Goal: Check status: Check status

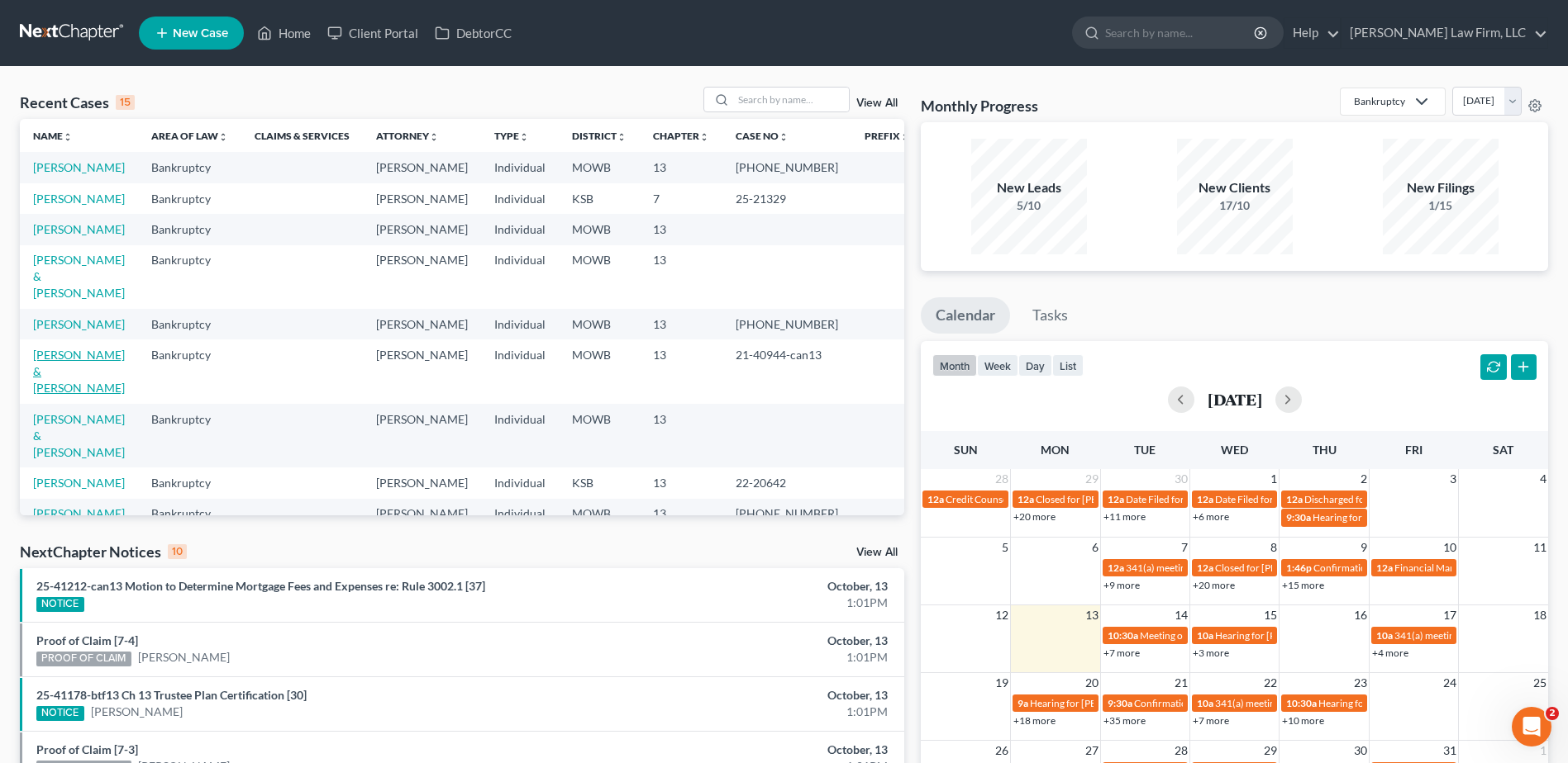
click at [90, 348] on link "[PERSON_NAME] & [PERSON_NAME]" at bounding box center [79, 372] width 91 height 47
select select "2"
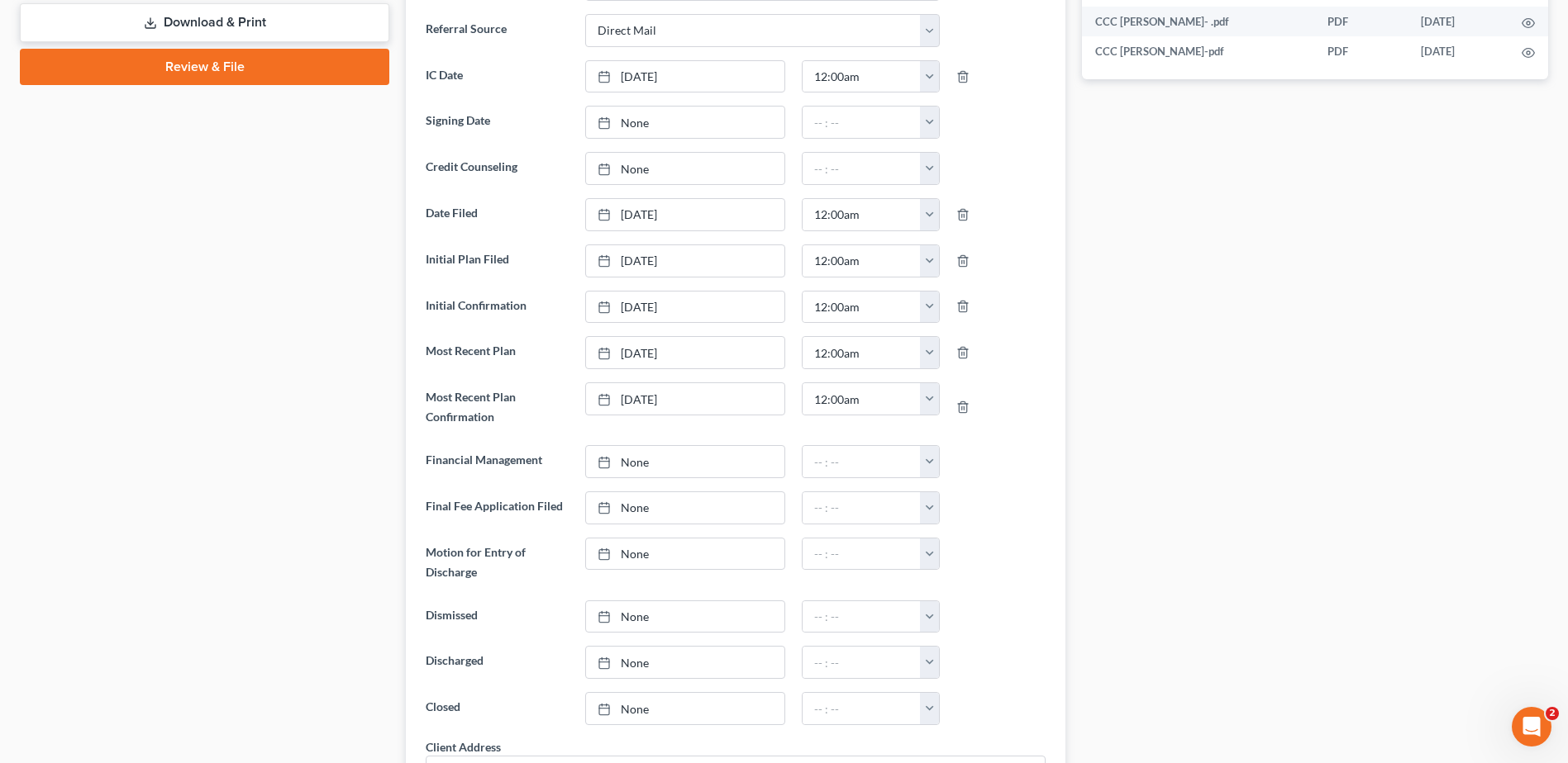
scroll to position [805, 0]
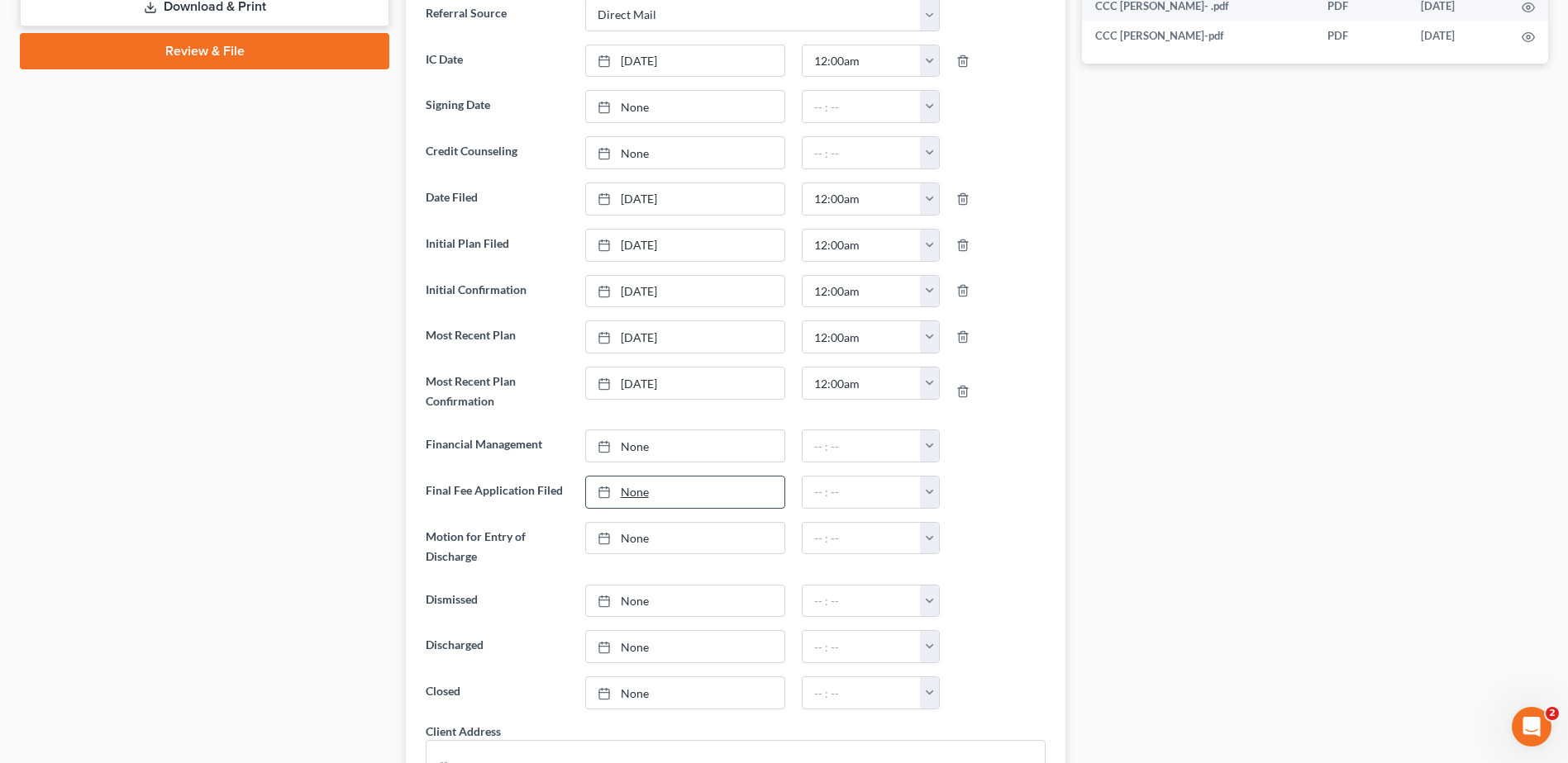
click at [620, 488] on link "None" at bounding box center [685, 492] width 198 height 32
type input "[DATE]"
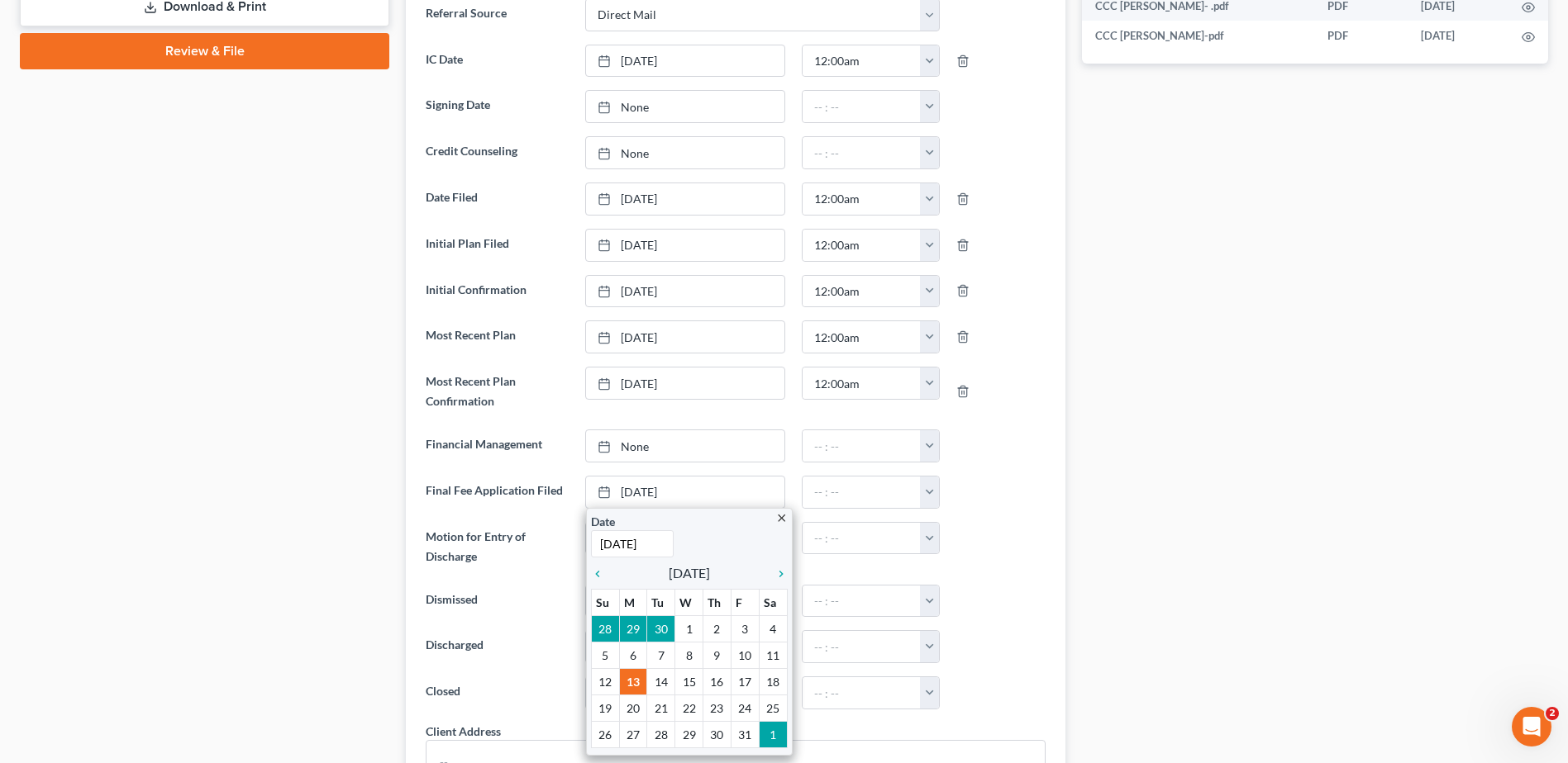
drag, startPoint x: 625, startPoint y: 687, endPoint x: 789, endPoint y: 598, distance: 186.6
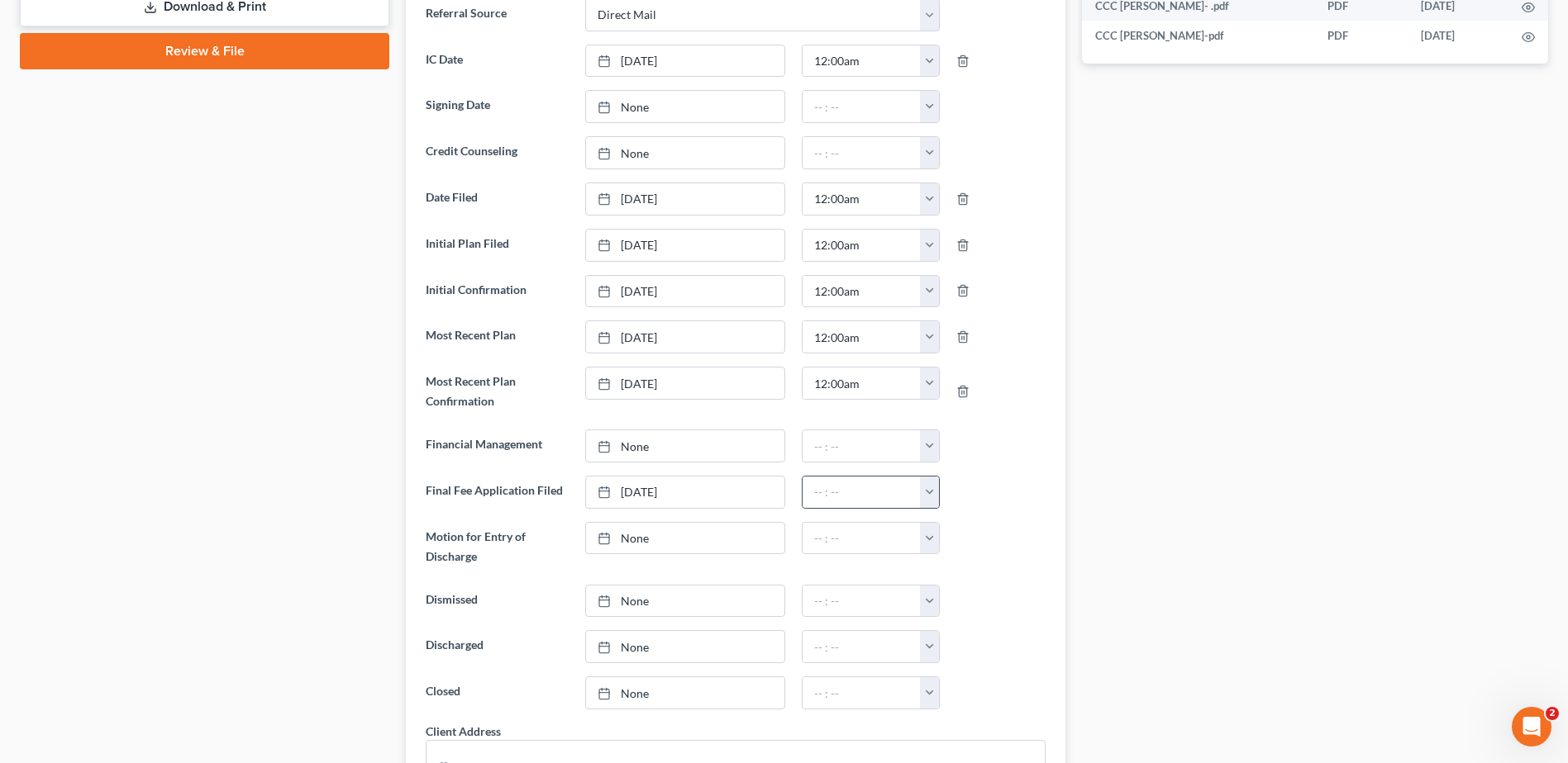
click at [936, 494] on button "button" at bounding box center [929, 492] width 19 height 32
click at [949, 521] on link "12:00am" at bounding box center [966, 528] width 92 height 28
type input "12:00am"
click at [628, 541] on link "None" at bounding box center [685, 538] width 198 height 32
type input "[DATE]"
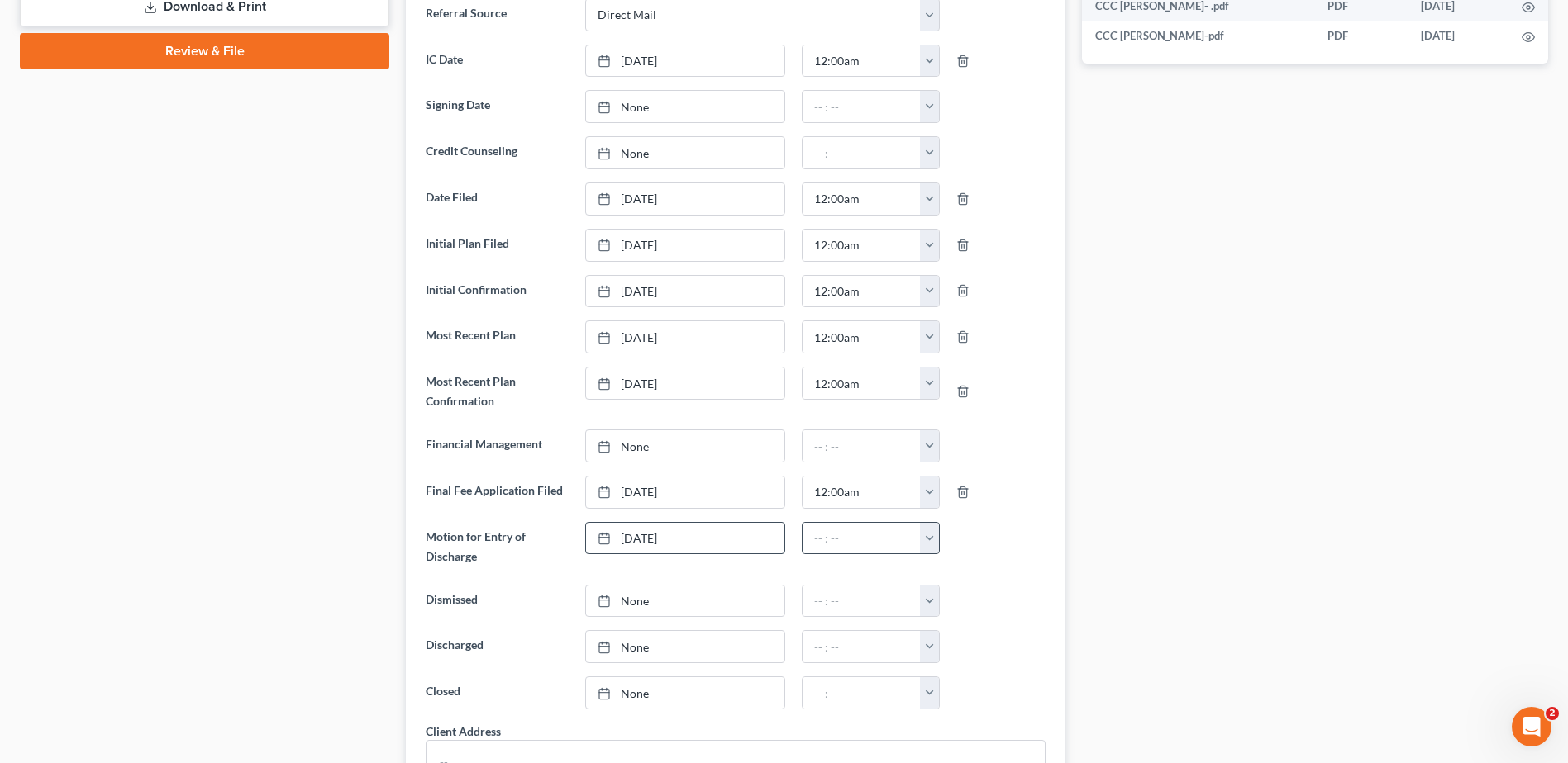
click at [933, 540] on button "button" at bounding box center [929, 538] width 19 height 32
click at [940, 570] on link "12:00am" at bounding box center [966, 575] width 92 height 28
type input "12:00am"
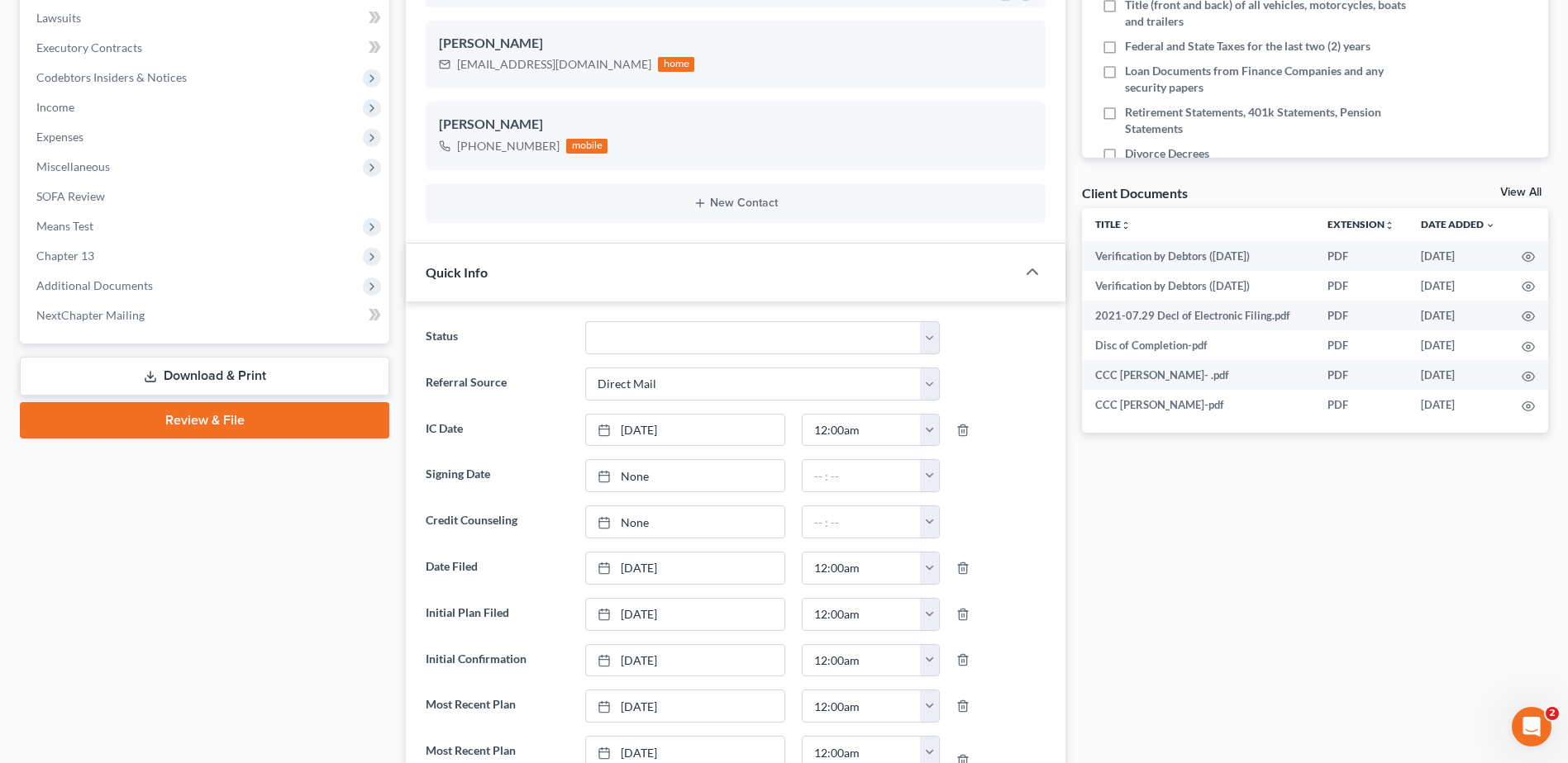
scroll to position [434, 0]
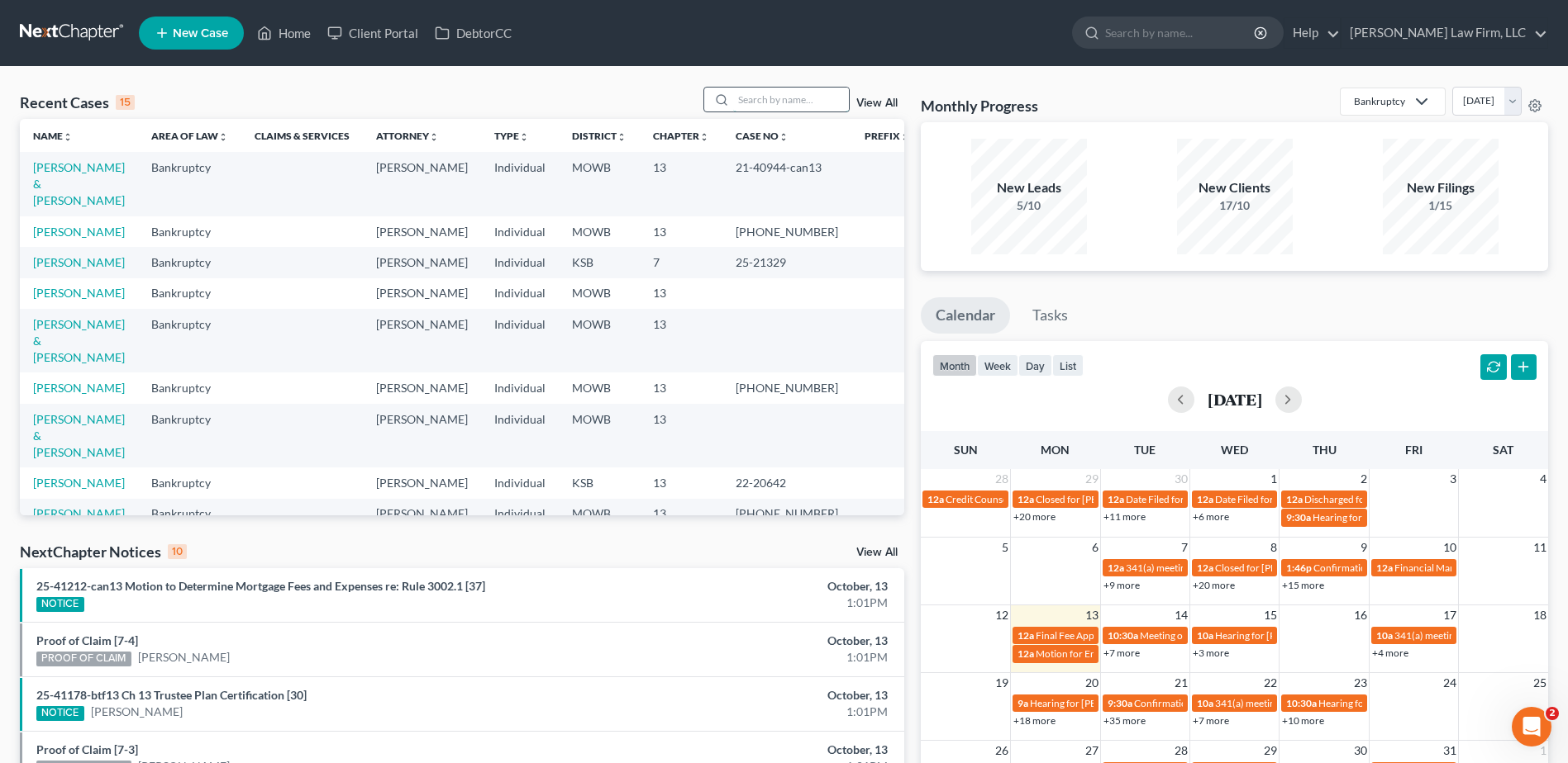
click at [801, 98] on input "search" at bounding box center [791, 99] width 116 height 24
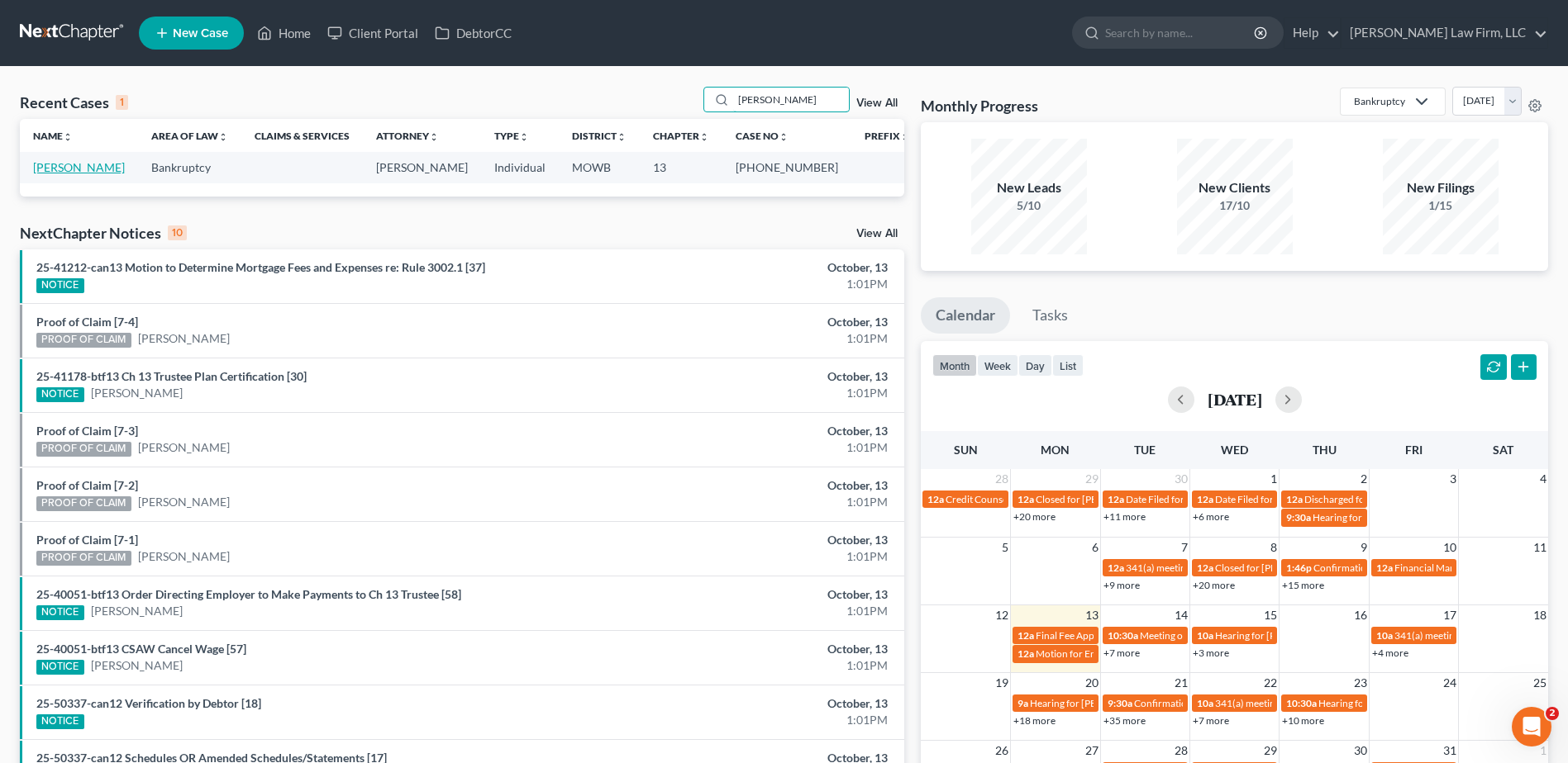
type input "Duggan"
click at [87, 165] on link "[PERSON_NAME]" at bounding box center [79, 167] width 91 height 14
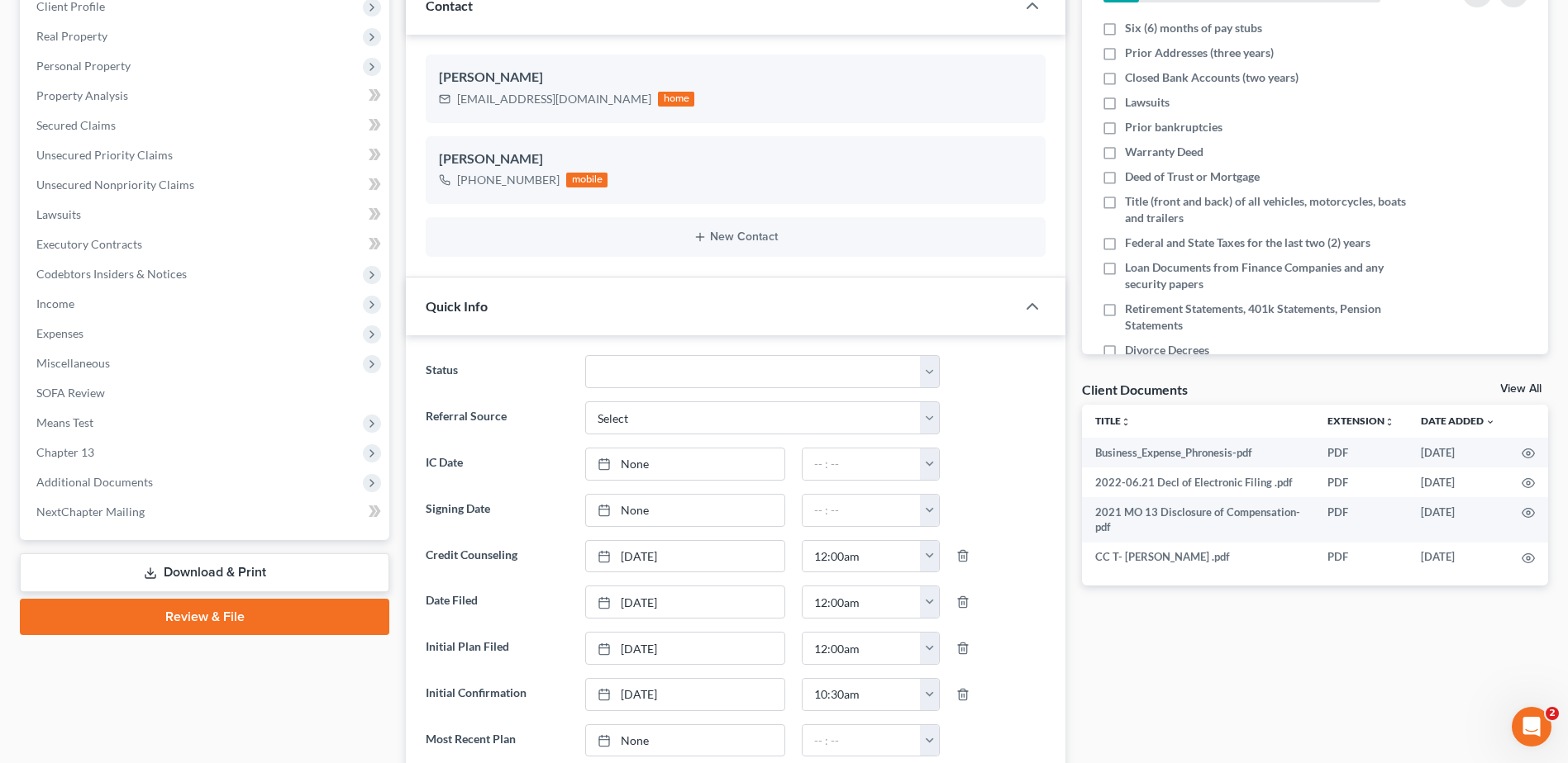
scroll to position [4957, 0]
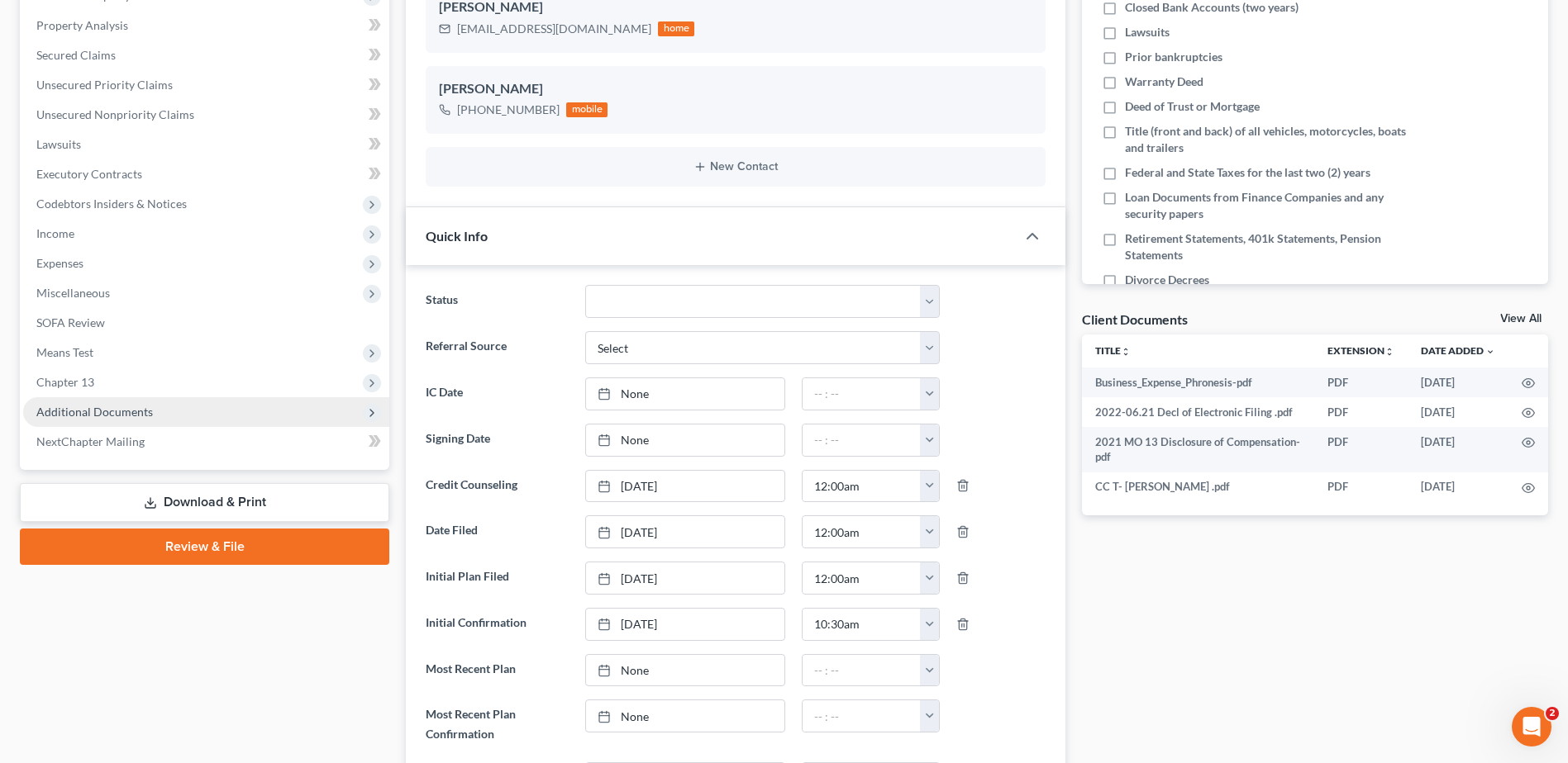
click at [101, 414] on span "Additional Documents" at bounding box center [94, 412] width 117 height 14
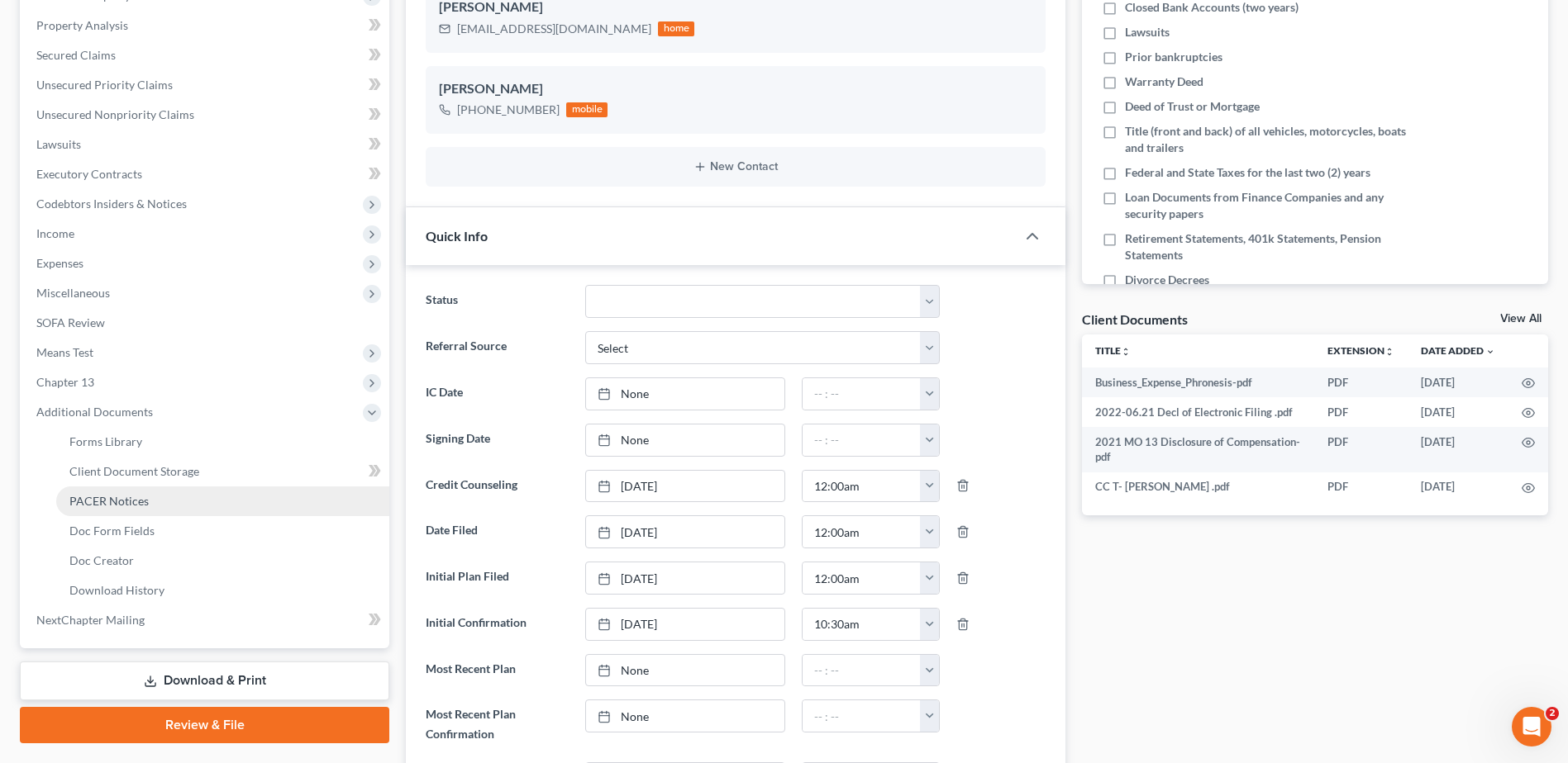
click at [120, 501] on span "PACER Notices" at bounding box center [109, 501] width 80 height 14
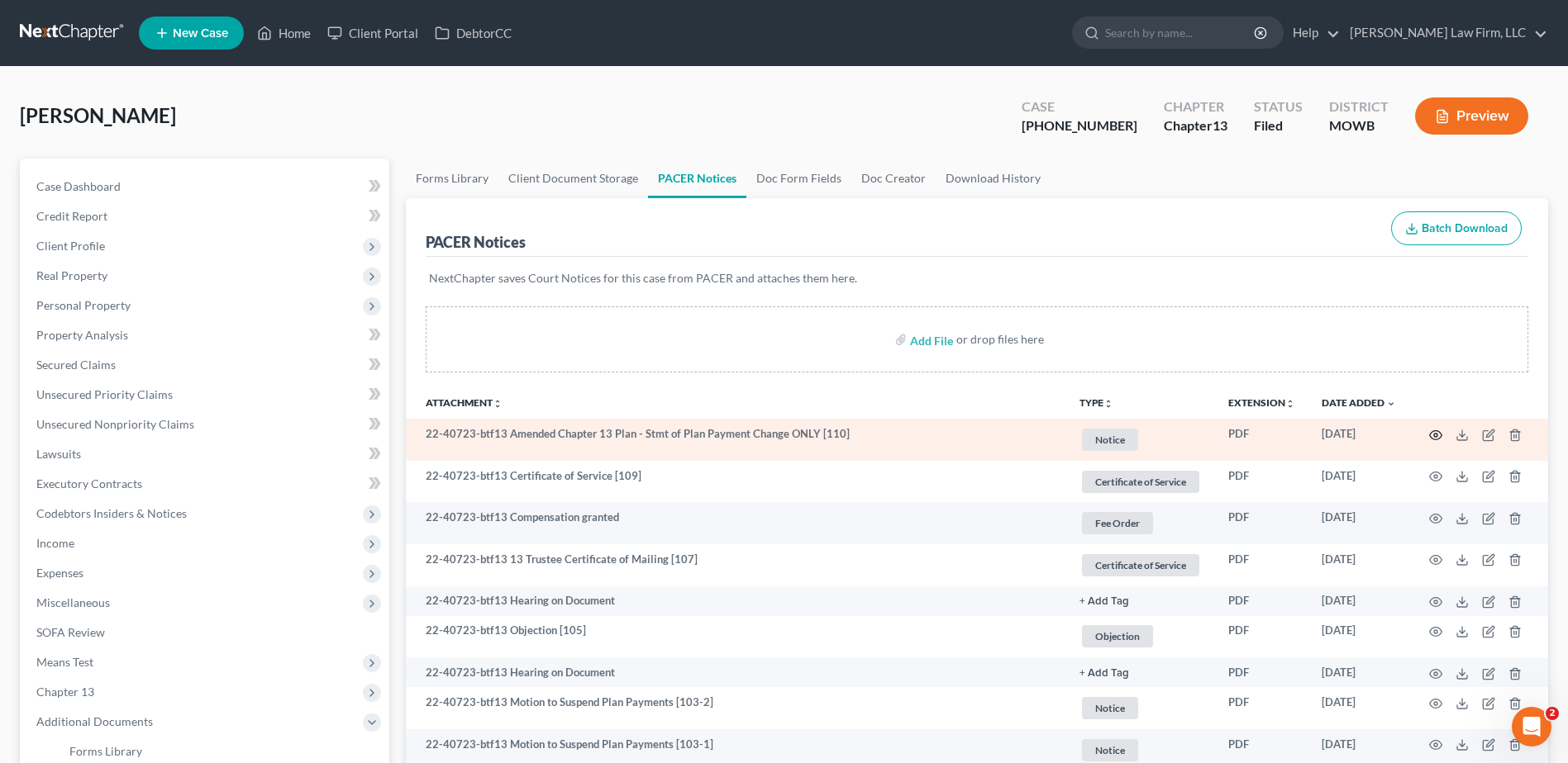
click at [1438, 434] on icon "button" at bounding box center [1435, 435] width 14 height 14
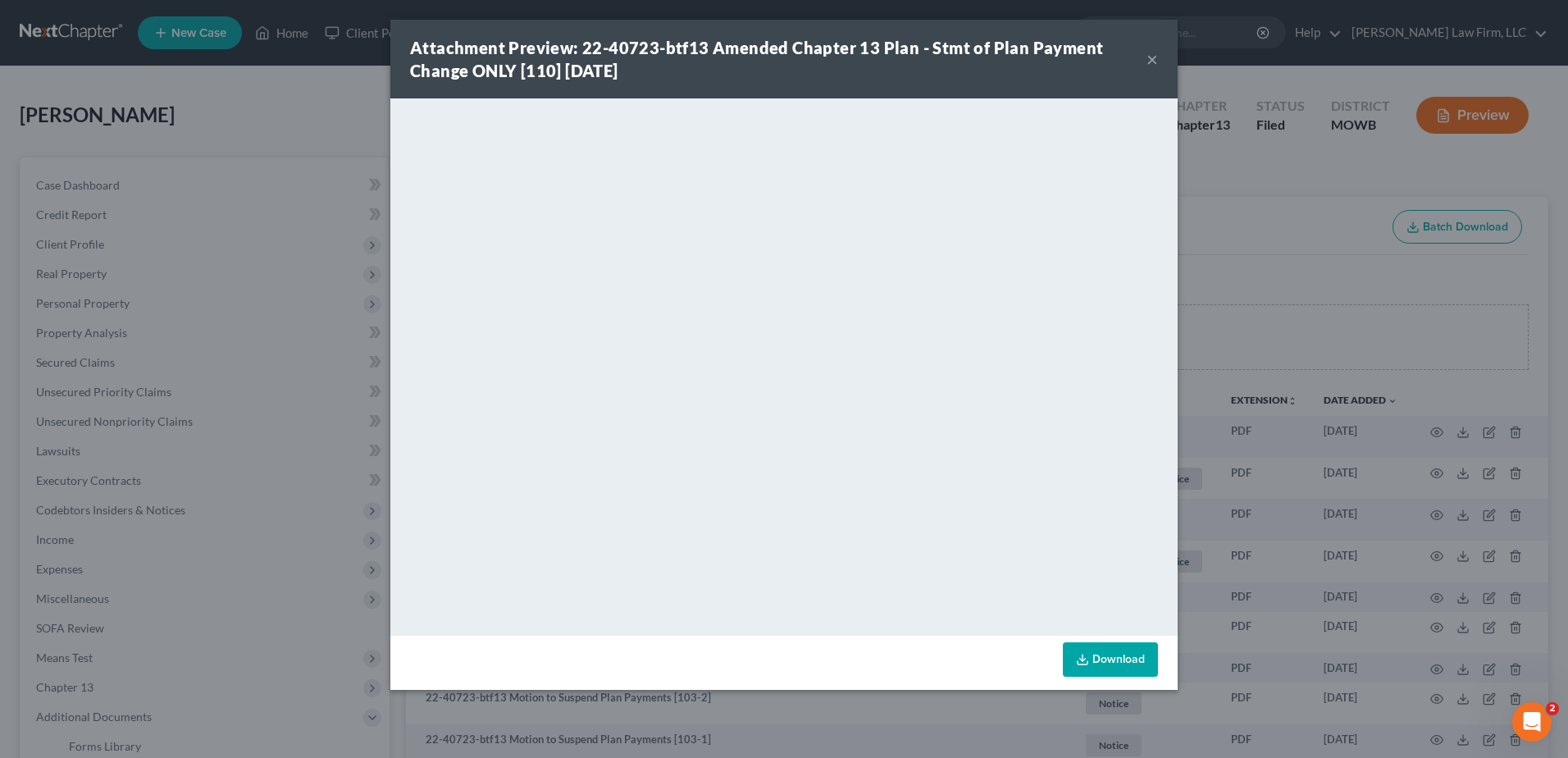
drag, startPoint x: 1152, startPoint y: 57, endPoint x: 1178, endPoint y: 34, distance: 34.7
click at [1152, 57] on button "×" at bounding box center [1152, 59] width 12 height 20
